Goal: Check status: Check status

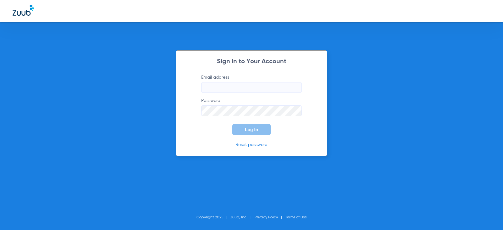
click at [229, 91] on input "Email address" at bounding box center [251, 87] width 101 height 11
type input "[EMAIL_ADDRESS][DOMAIN_NAME]"
click at [232, 124] on button "Log In" at bounding box center [251, 129] width 38 height 11
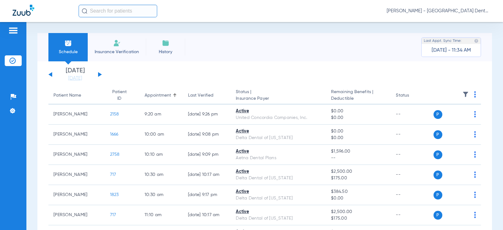
click at [100, 75] on button at bounding box center [100, 74] width 4 height 5
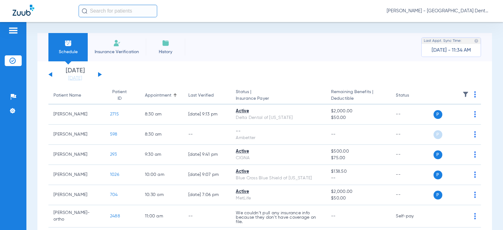
click at [100, 75] on button at bounding box center [100, 74] width 4 height 5
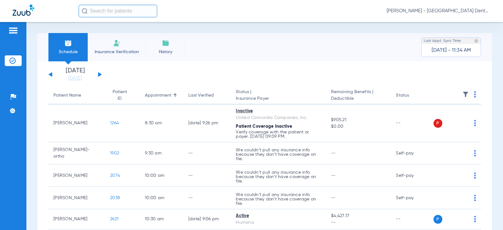
click at [99, 75] on button at bounding box center [100, 74] width 4 height 5
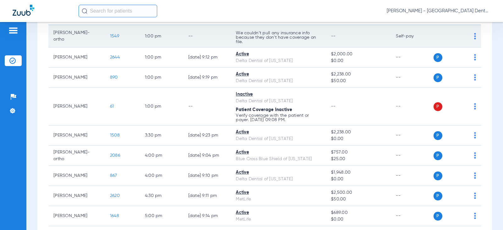
scroll to position [31, 0]
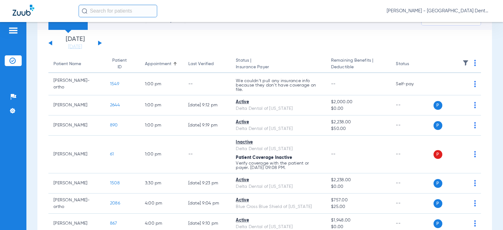
click at [100, 42] on button at bounding box center [100, 43] width 4 height 5
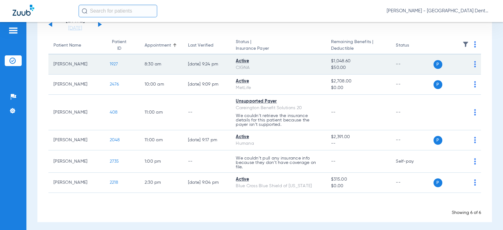
scroll to position [53, 0]
